Goal: Information Seeking & Learning: Compare options

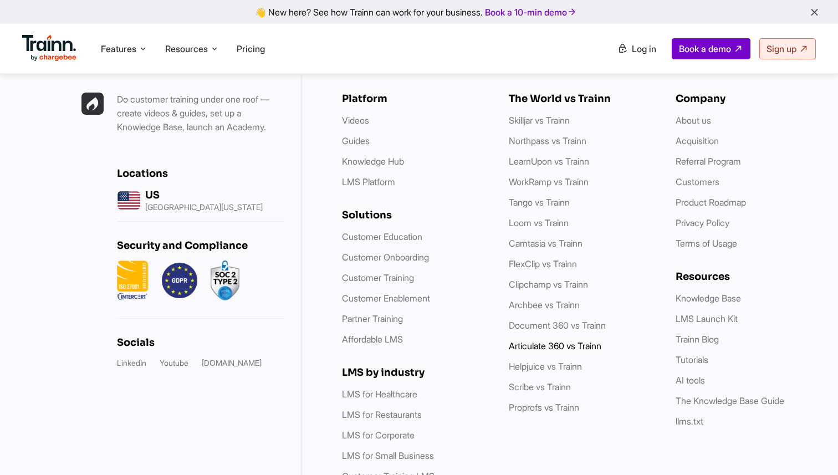
scroll to position [2942, 0]
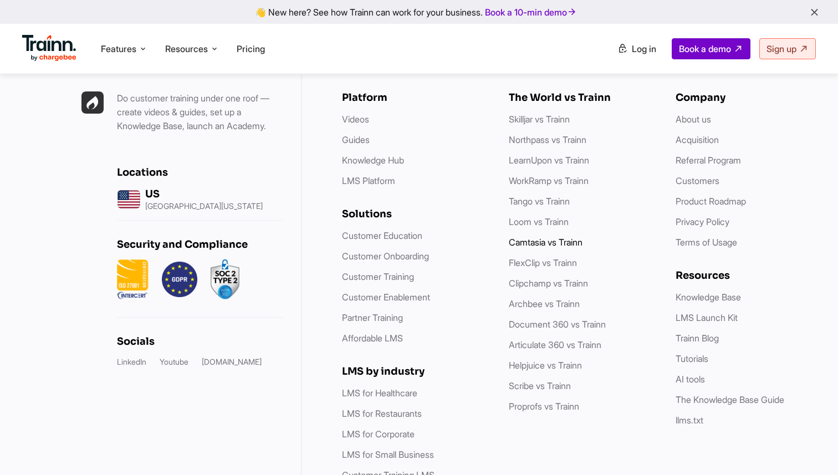
click at [547, 248] on link "Camtasia vs Trainn" at bounding box center [546, 242] width 74 height 11
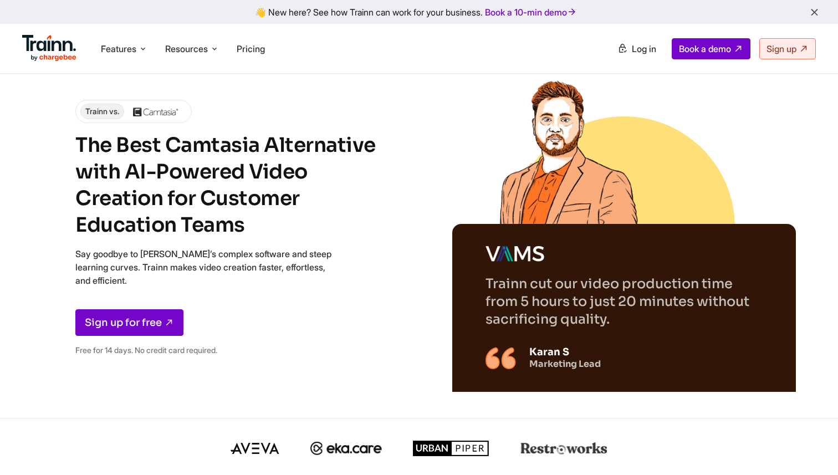
drag, startPoint x: 612, startPoint y: 334, endPoint x: 464, endPoint y: 283, distance: 156.4
click at [464, 283] on div "Trainn cut our video production time from 5 hours to just 20 minutes without sa…" at bounding box center [624, 308] width 344 height 168
click at [257, 262] on p "Say goodbye to [PERSON_NAME]’s complex software and steep learning curves. Trai…" at bounding box center [208, 267] width 266 height 40
drag, startPoint x: 78, startPoint y: 142, endPoint x: 263, endPoint y: 219, distance: 200.7
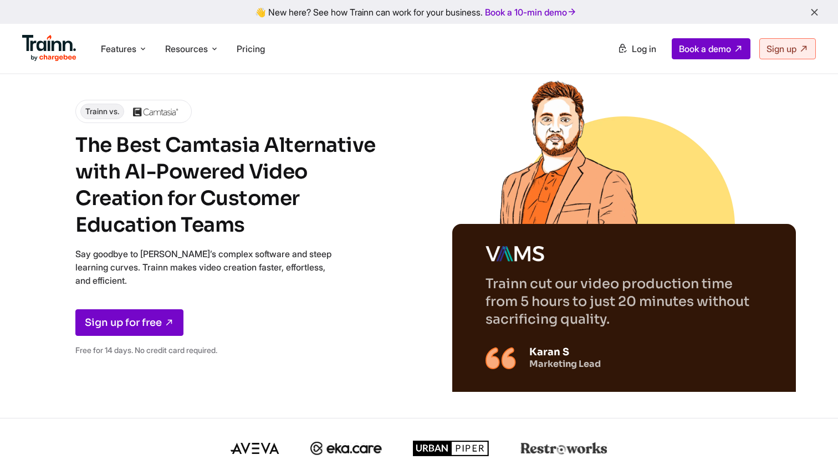
click at [263, 219] on h1 "The Best Camtasia Alternative with AI-Powered Video Creation for Customer Educa…" at bounding box center [235, 185] width 321 height 106
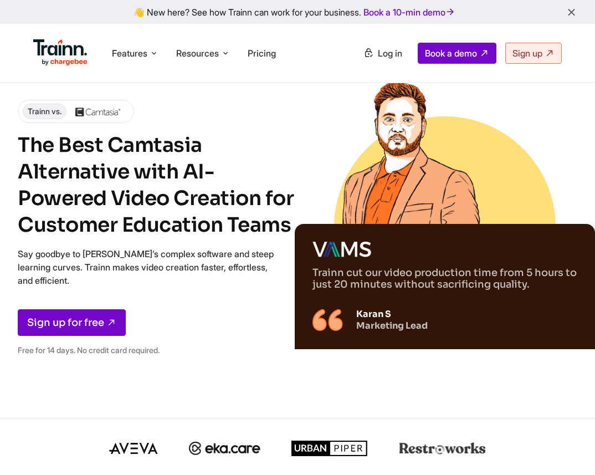
click at [469, 152] on img at bounding box center [405, 147] width 161 height 161
